Goal: Register for event/course

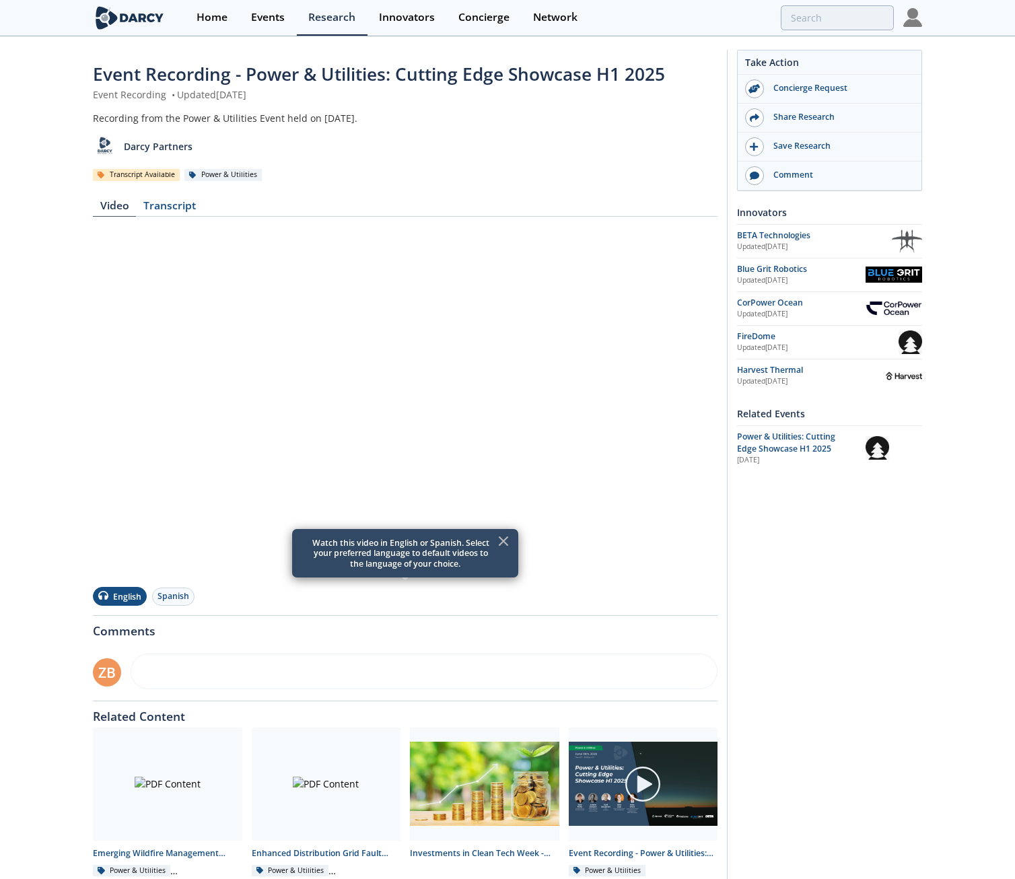
click at [913, 20] on img at bounding box center [912, 17] width 19 height 19
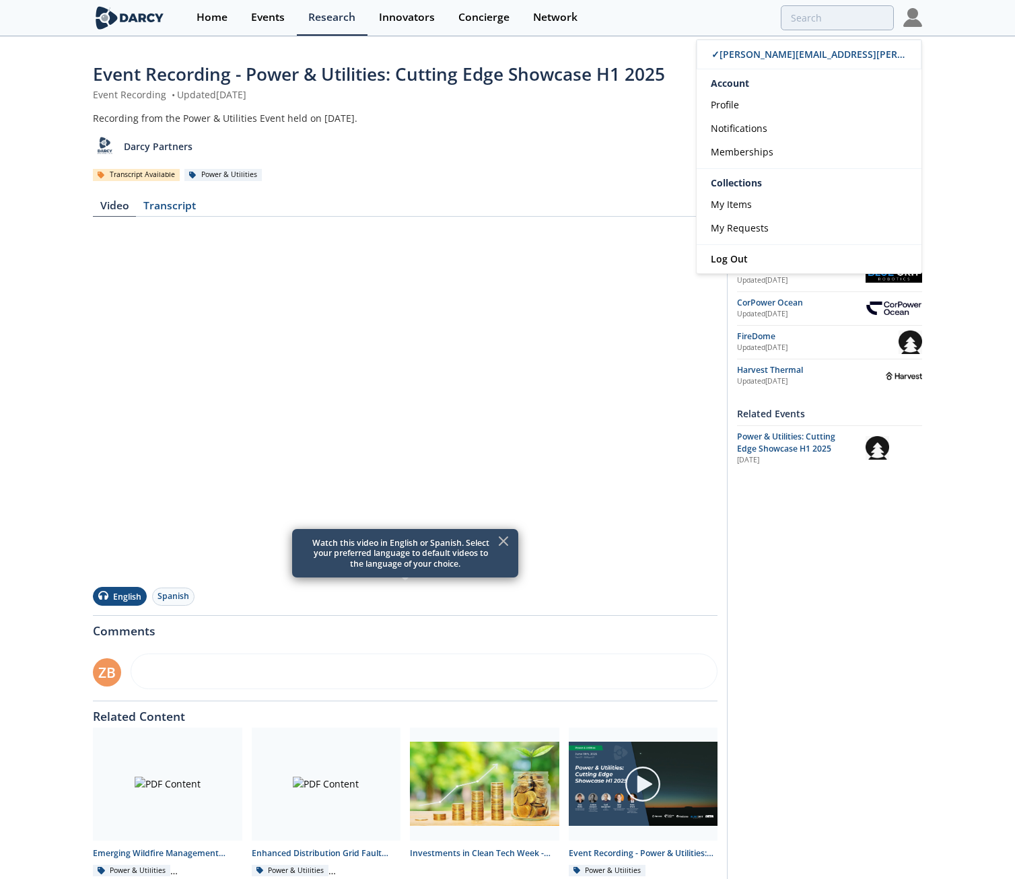
click at [453, 150] on div "Darcy Partners" at bounding box center [405, 141] width 625 height 33
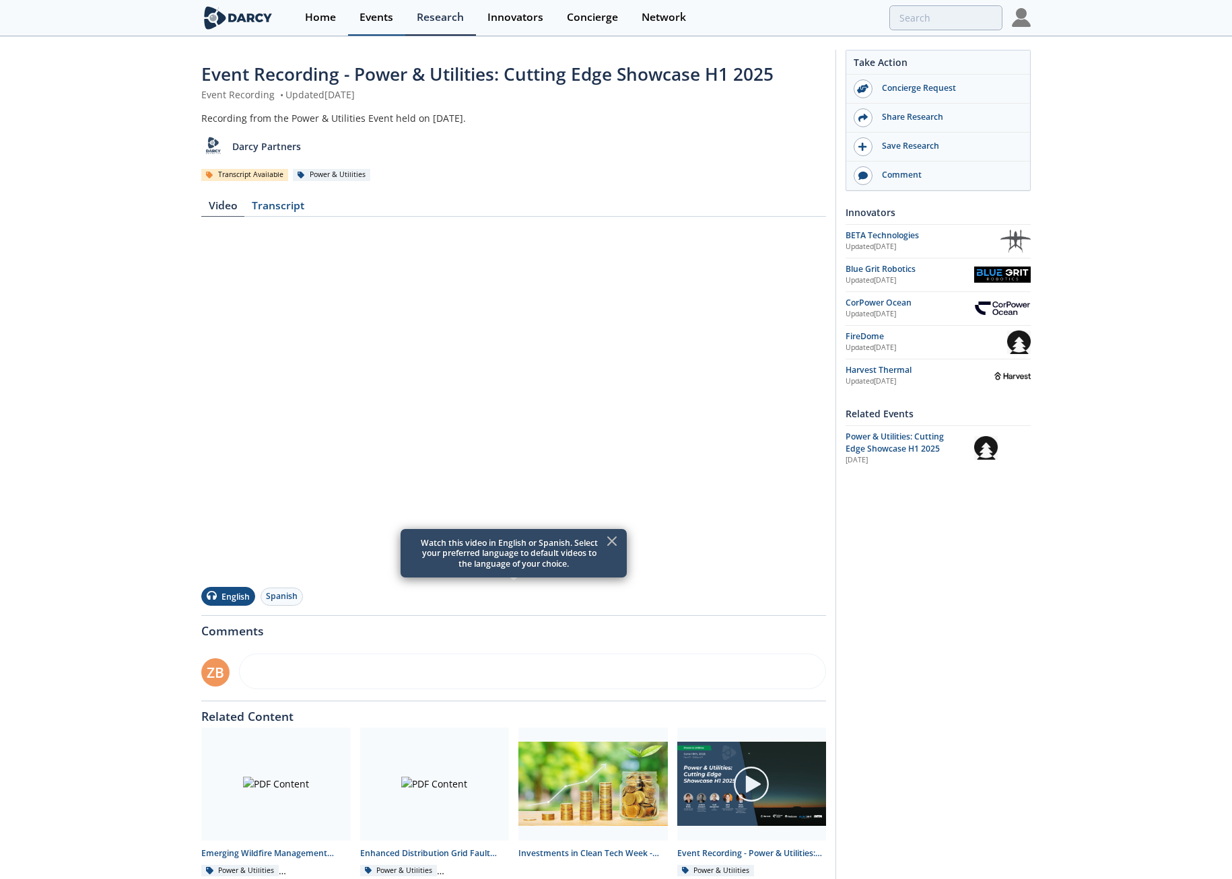
click at [382, 25] on link "Events" at bounding box center [376, 18] width 57 height 36
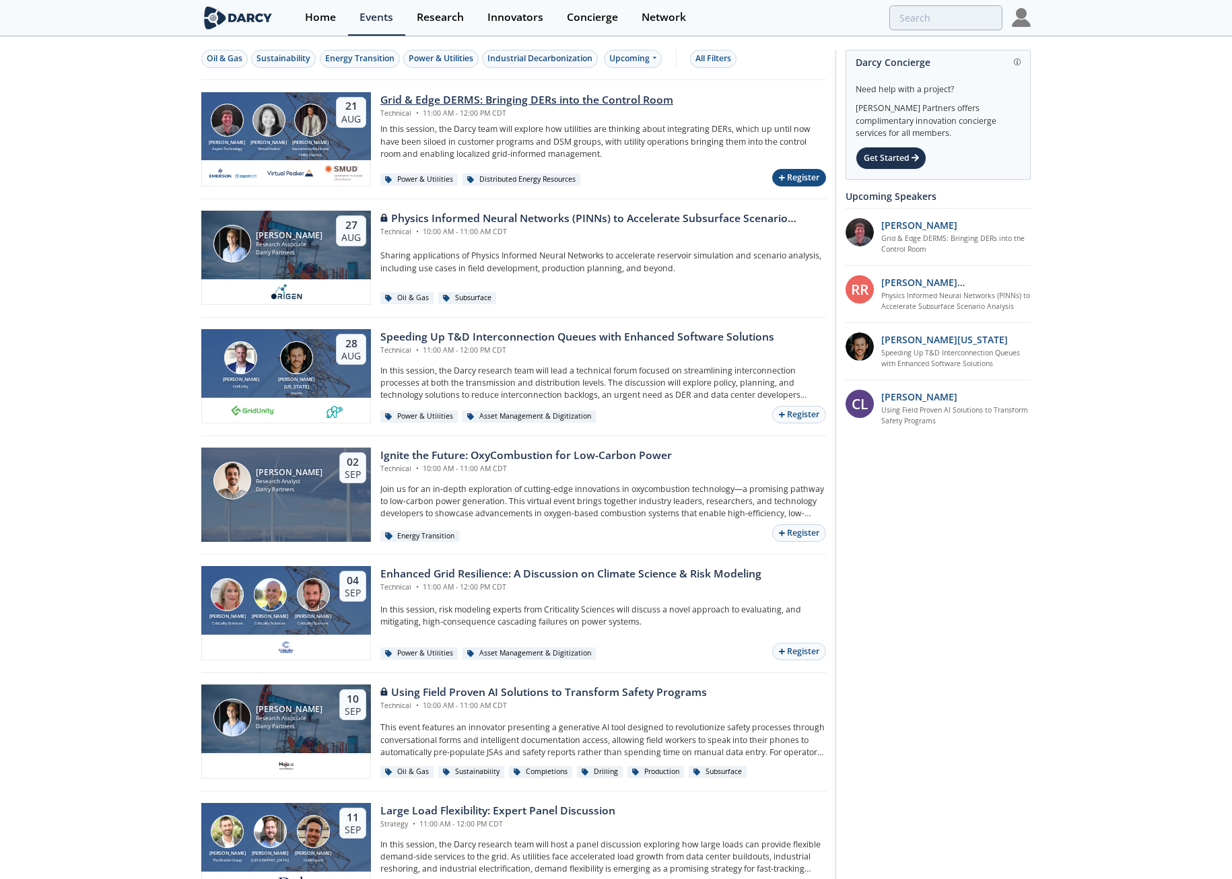
click at [797, 174] on button "Register" at bounding box center [799, 178] width 54 height 18
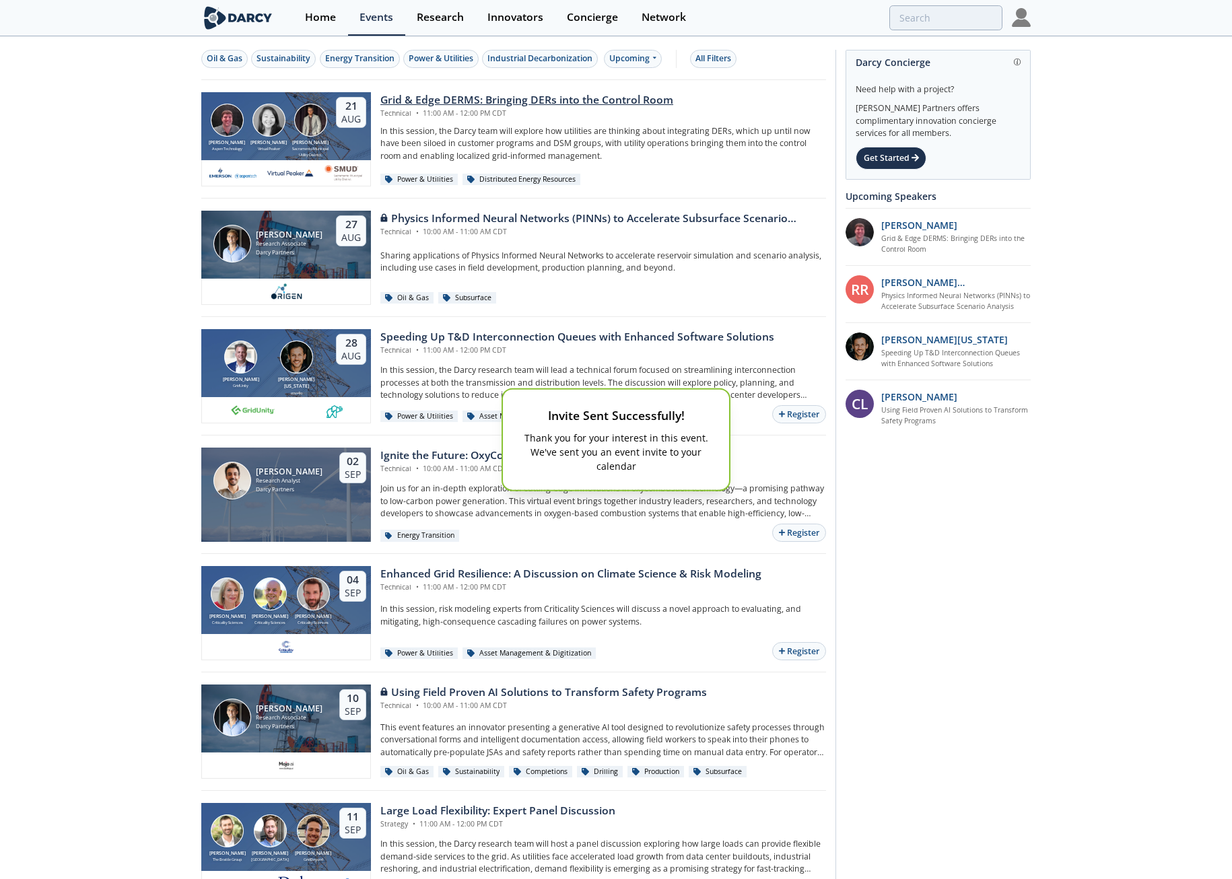
click at [83, 240] on div "Invite Sent Successfully! Thank you for your interest in this event. We've sent…" at bounding box center [616, 439] width 1232 height 879
click at [581, 403] on div "Invite Sent Successfully! Thank you for your interest in this event. We've sent…" at bounding box center [616, 440] width 226 height 100
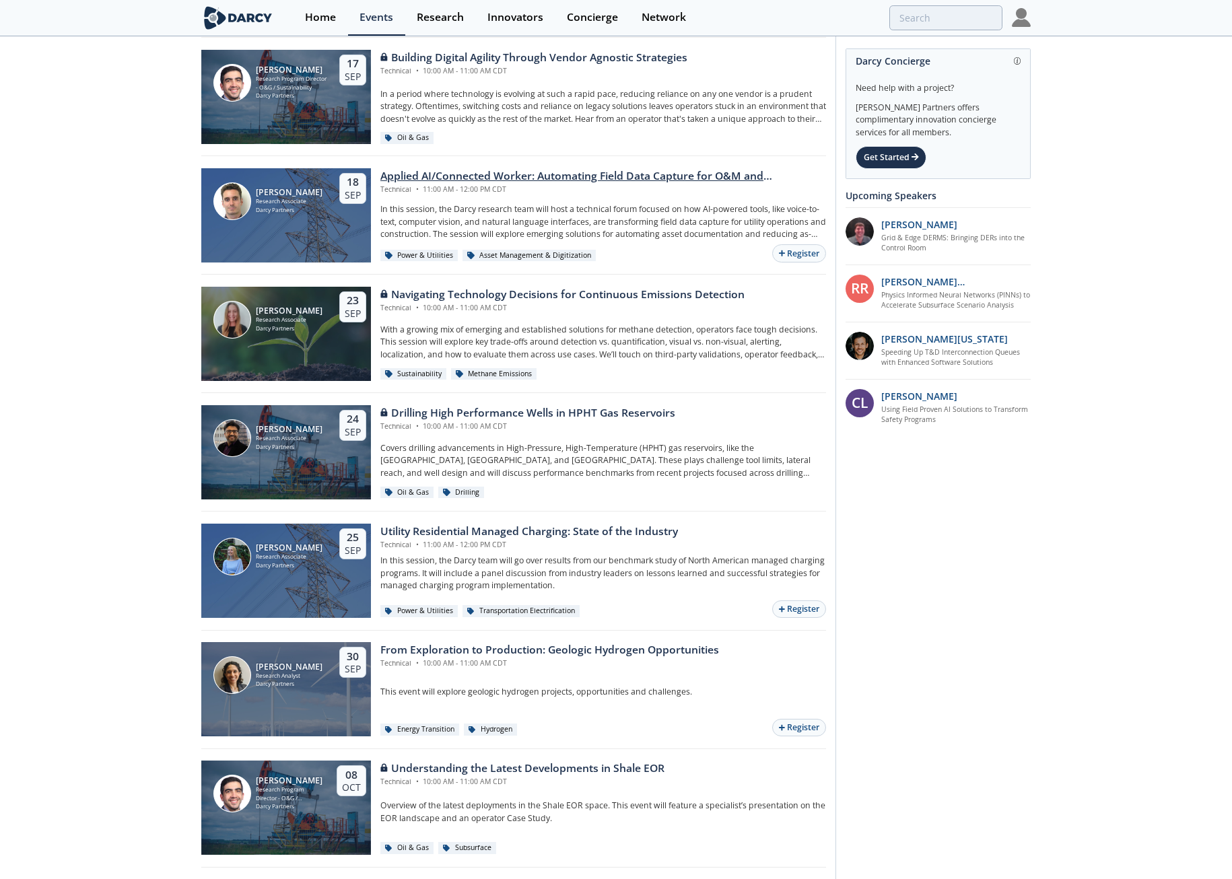
scroll to position [942, 0]
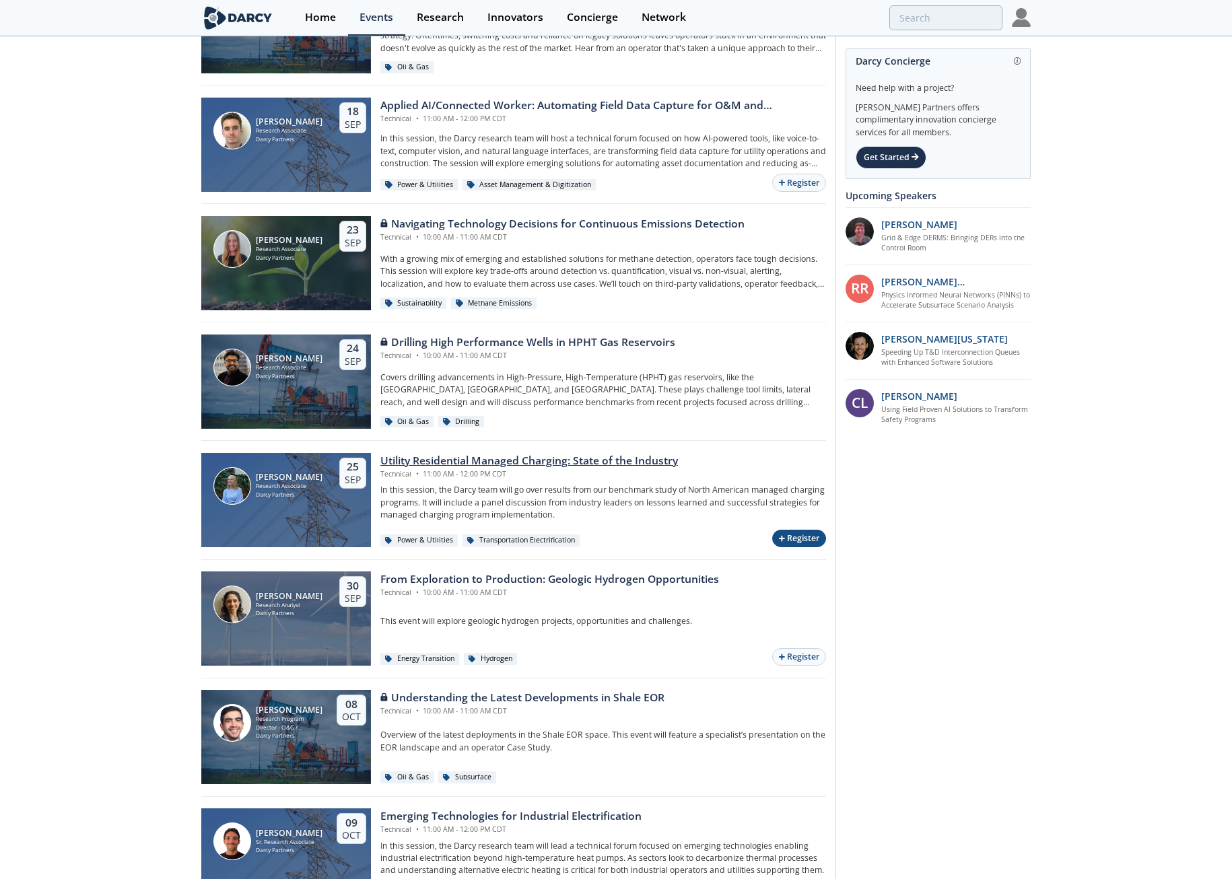
click at [806, 534] on button "Register" at bounding box center [799, 539] width 54 height 18
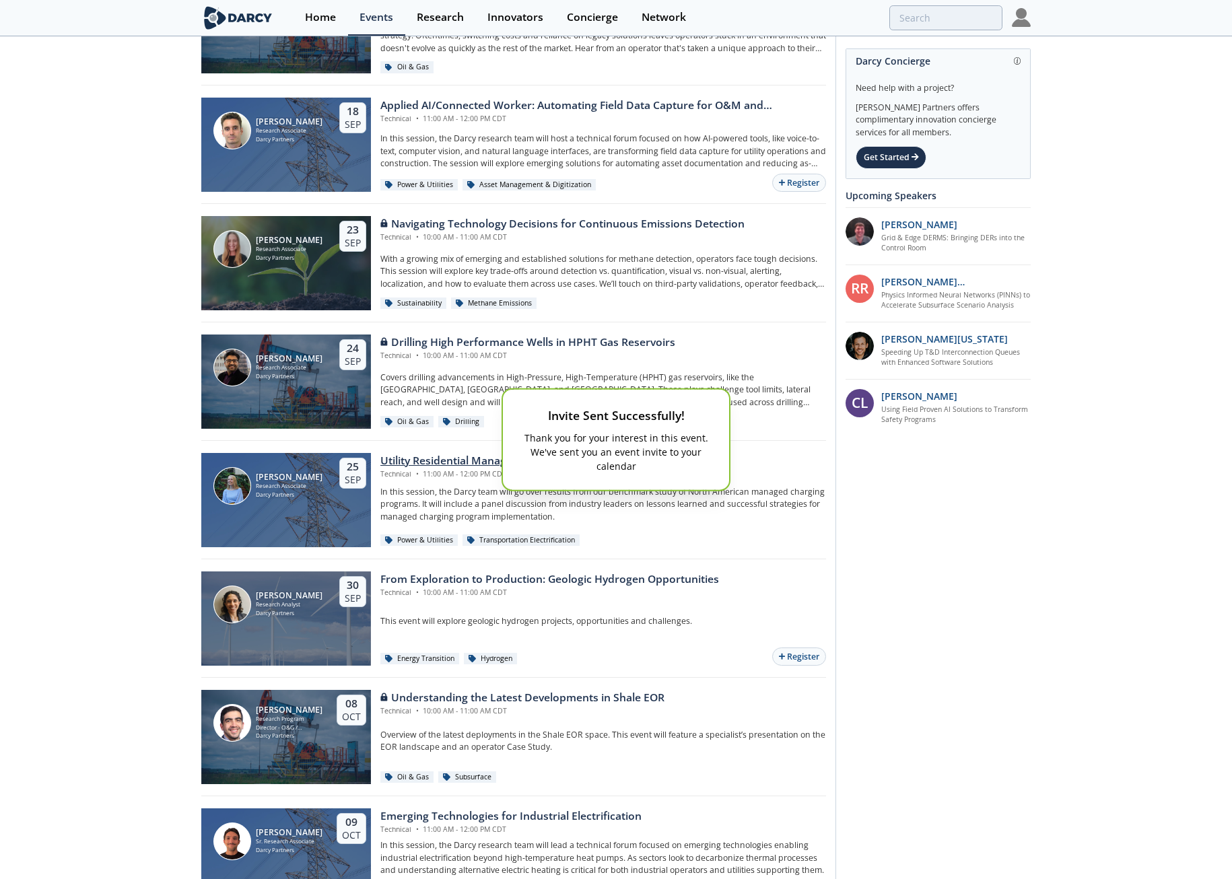
click at [598, 428] on div "Invite Sent Successfully! Thank you for your interest in this event. We've sent…" at bounding box center [616, 440] width 226 height 100
click at [631, 496] on div "Invite Sent Successfully! Thank you for your interest in this event. We've sent…" at bounding box center [616, 439] width 1232 height 879
click at [638, 524] on div "Invite Sent Successfully! Thank you for your interest in this event. We've sent…" at bounding box center [616, 439] width 1232 height 879
click at [583, 371] on div "Invite Sent Successfully! Thank you for your interest in this event. We've sent…" at bounding box center [616, 439] width 1232 height 879
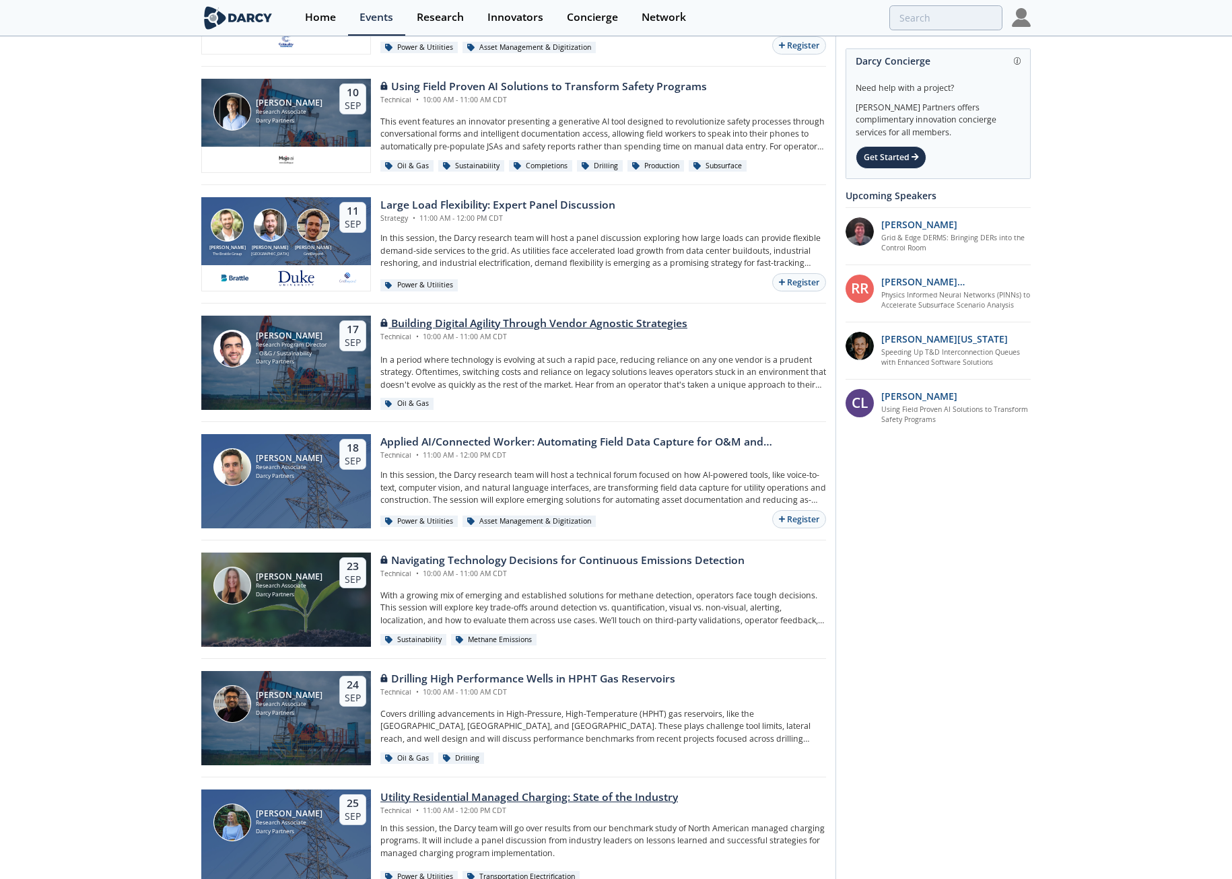
scroll to position [538, 0]
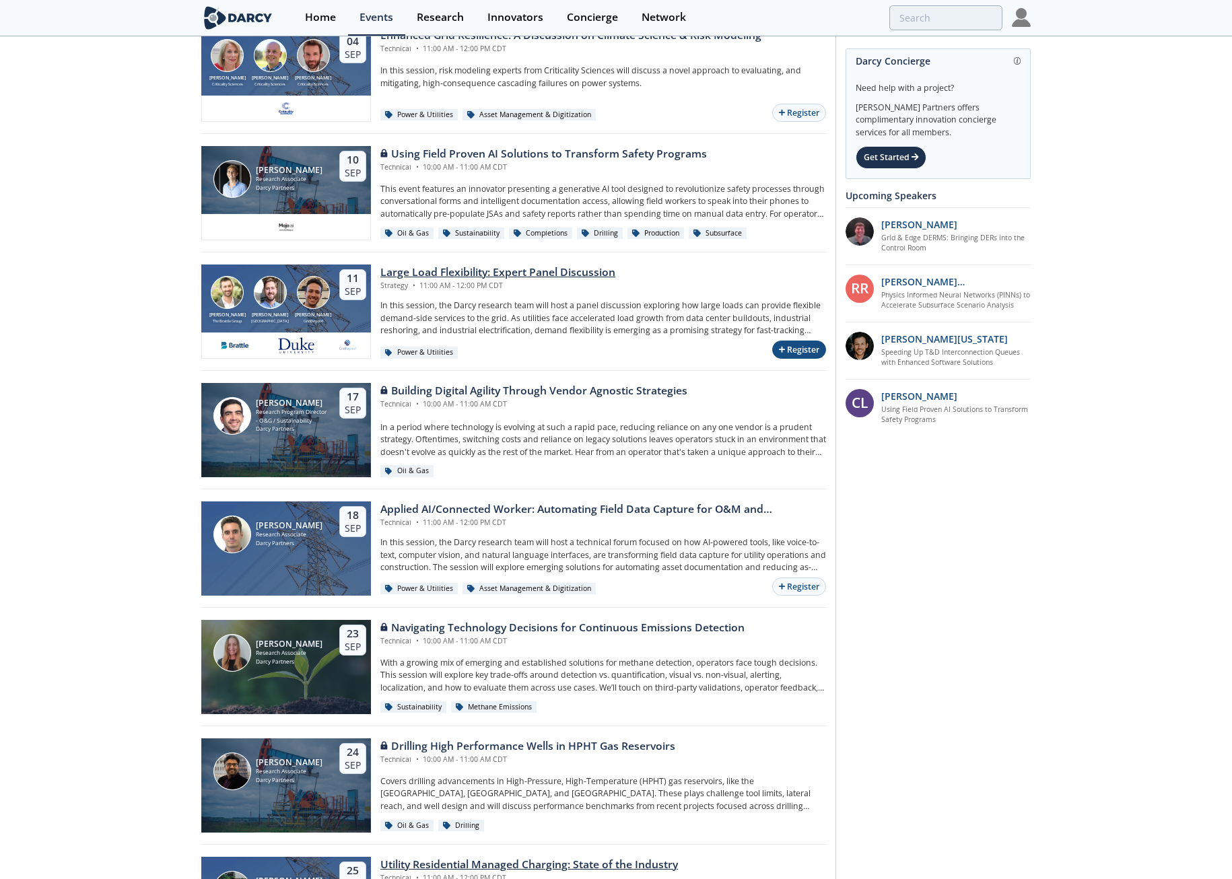
click at [810, 352] on button "Register" at bounding box center [799, 350] width 54 height 18
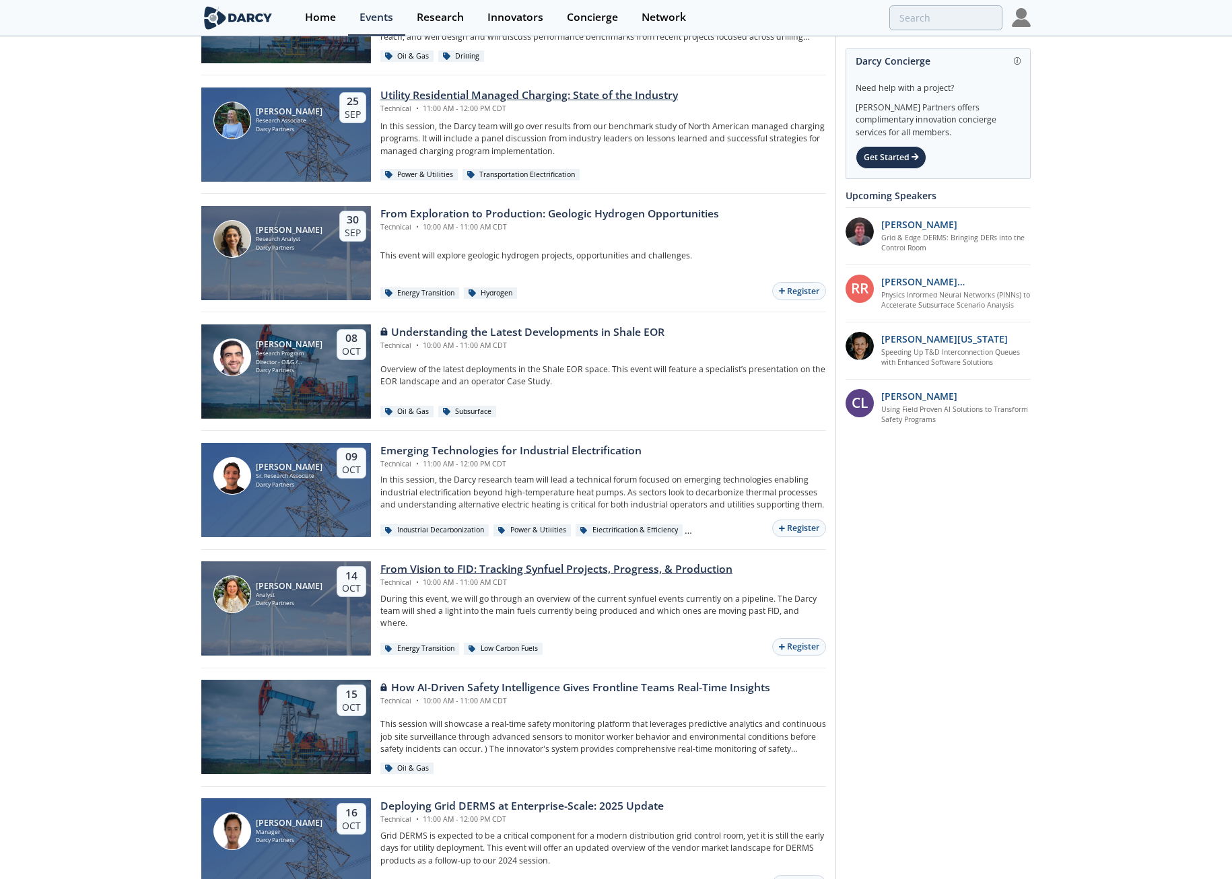
scroll to position [1481, 0]
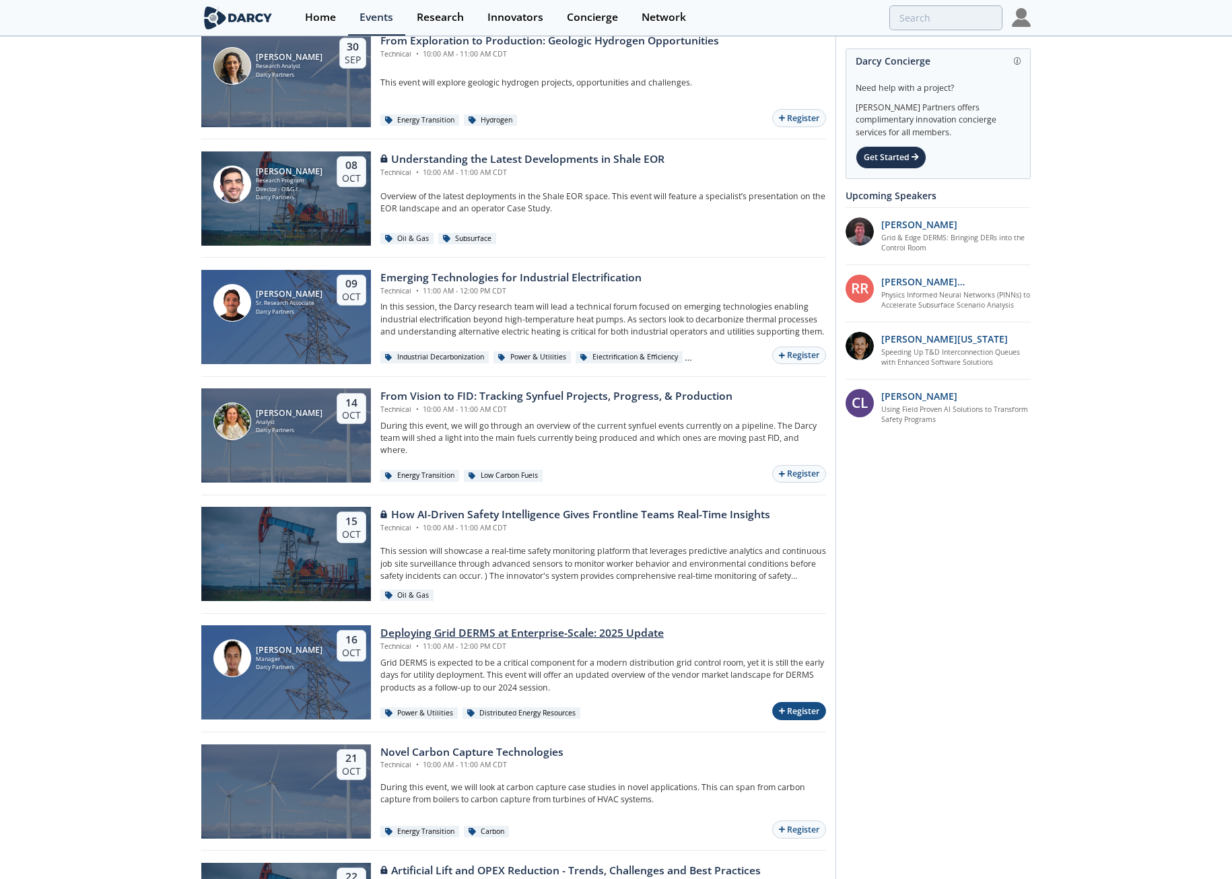
click at [790, 705] on button "Register" at bounding box center [799, 711] width 54 height 18
click at [892, 553] on div "Darcy Concierge Need help with a project? Darcy Partners offers complimentary i…" at bounding box center [932, 82] width 195 height 3026
click at [1024, 19] on img at bounding box center [1021, 17] width 19 height 19
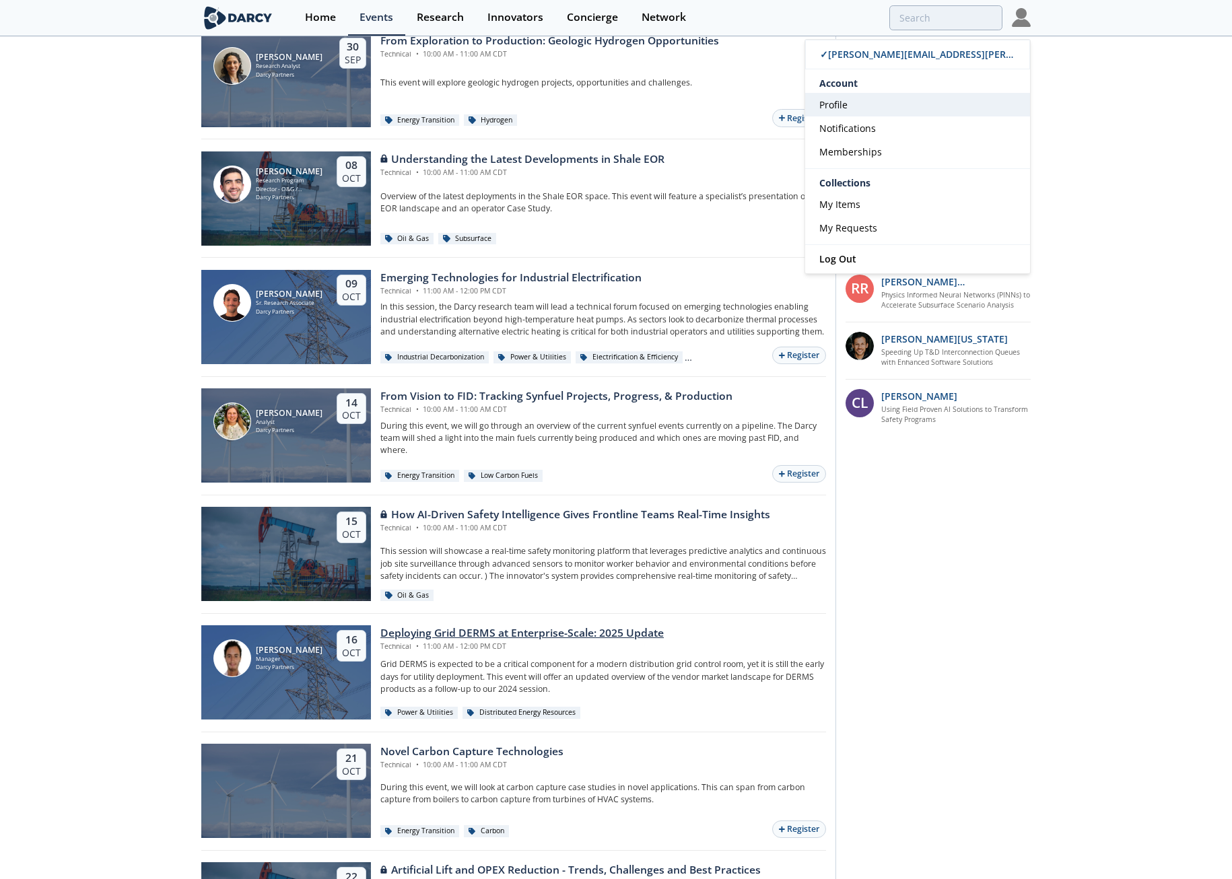
click at [841, 100] on span "Profile" at bounding box center [833, 104] width 28 height 13
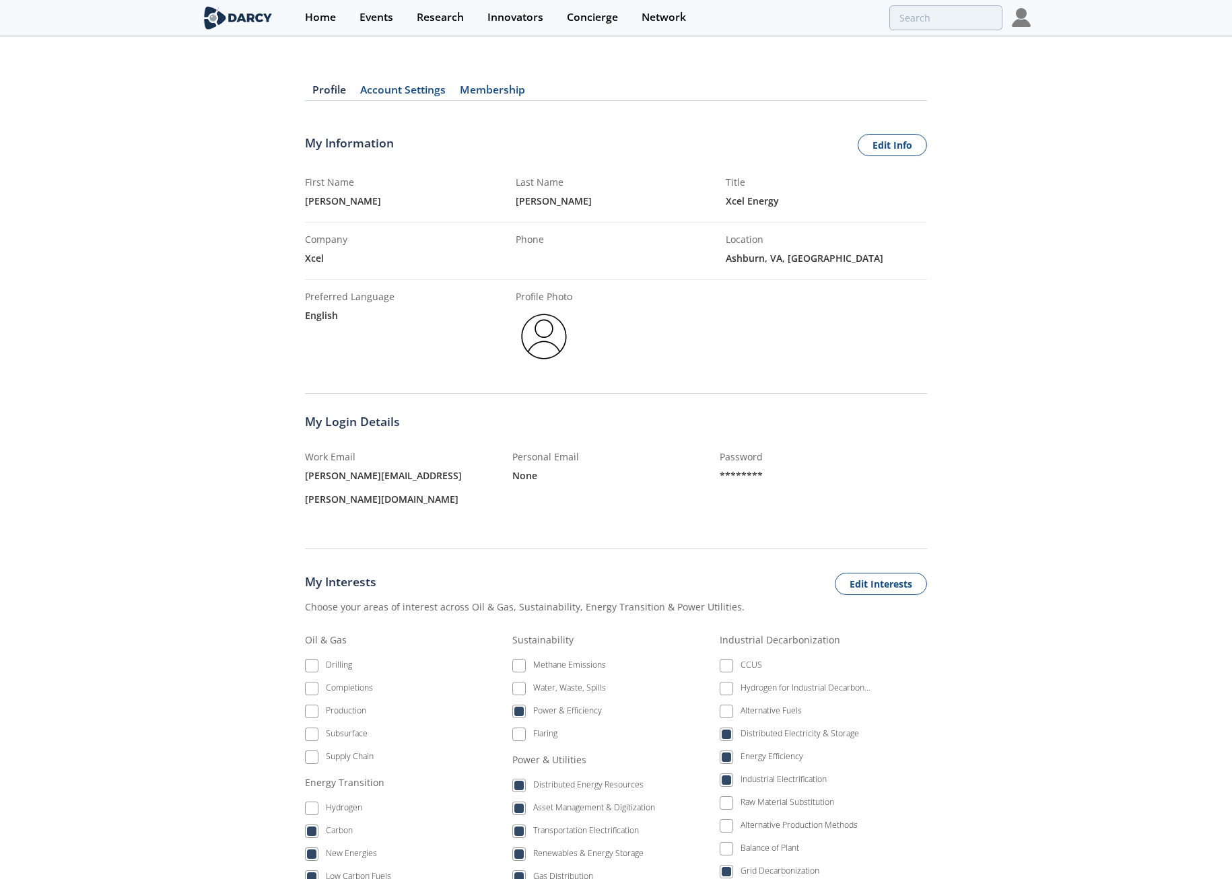
click at [1023, 17] on img at bounding box center [1021, 17] width 19 height 19
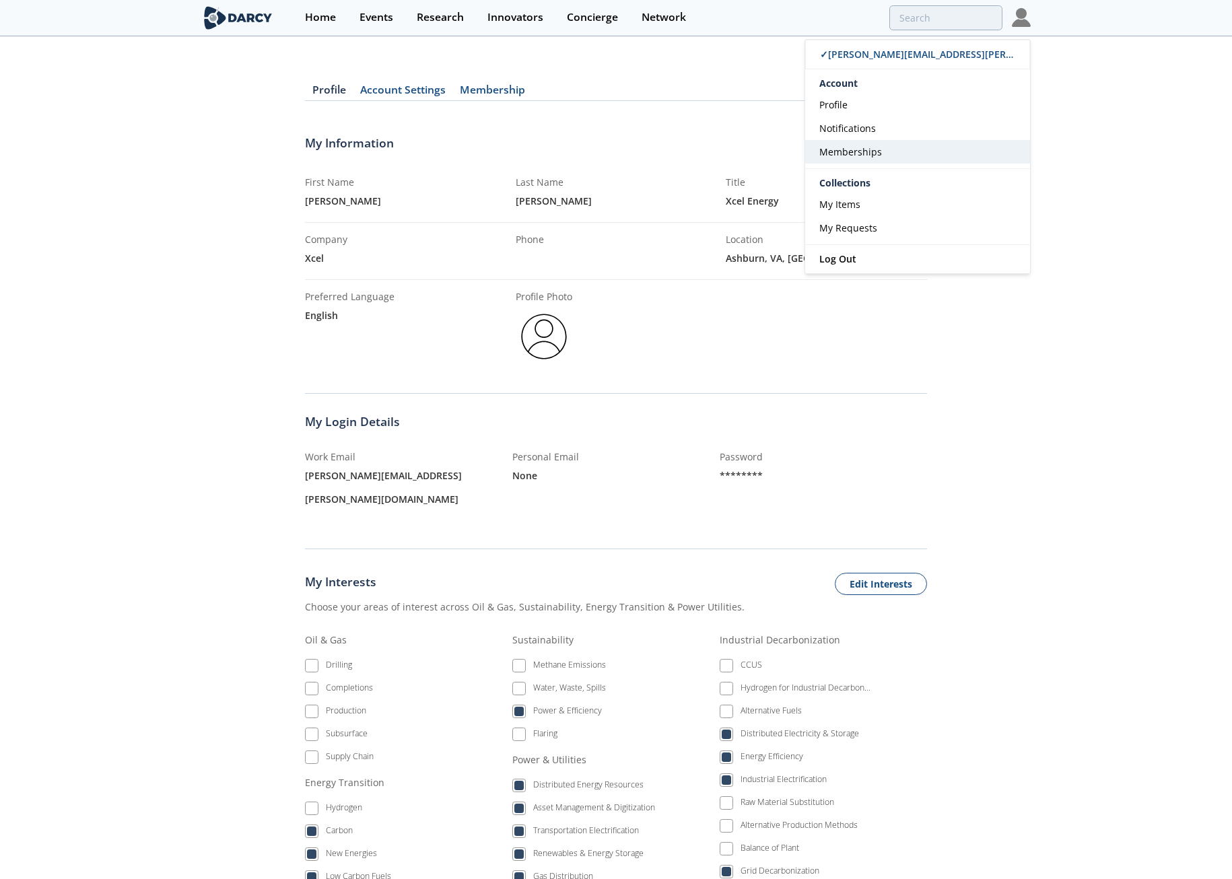
click at [861, 150] on span "Memberships" at bounding box center [850, 151] width 63 height 13
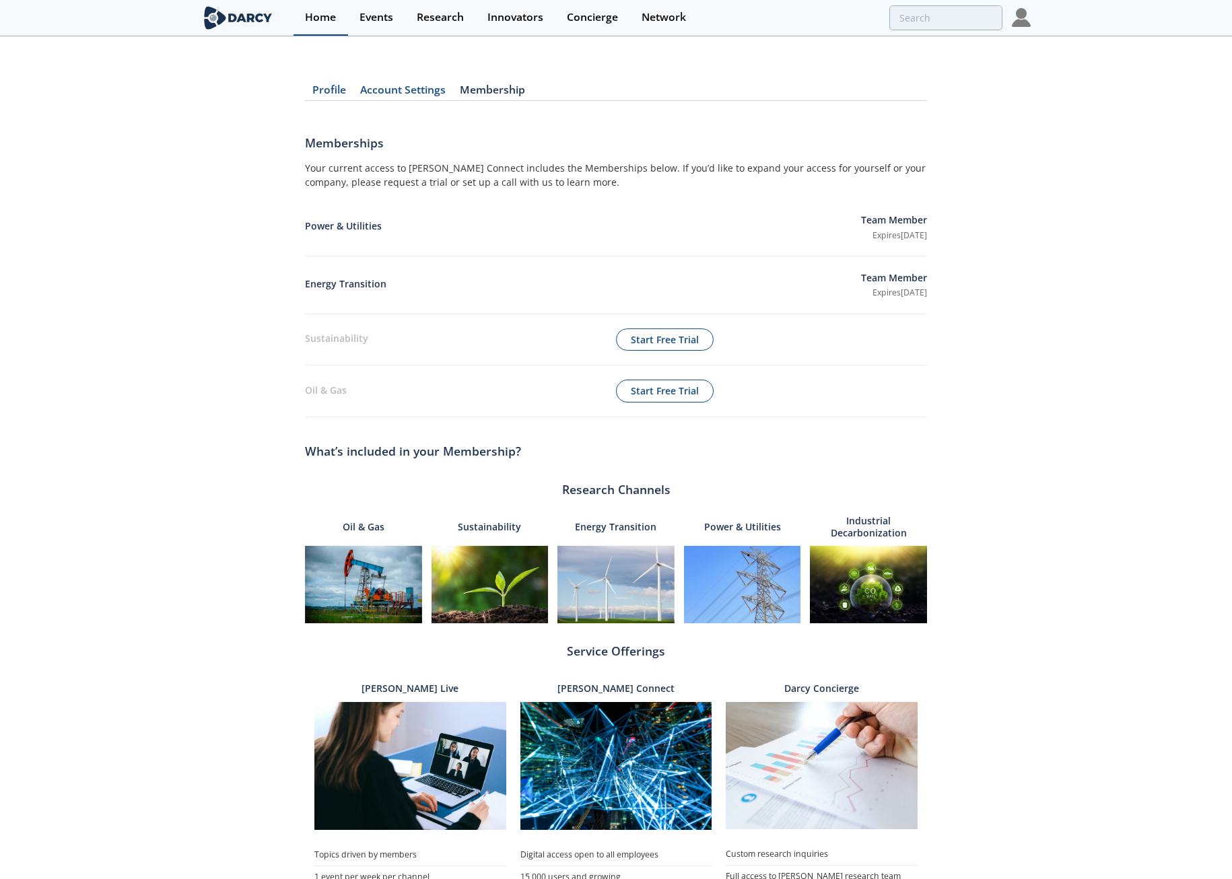
click at [335, 19] on div "Home" at bounding box center [320, 17] width 31 height 11
